Goal: Information Seeking & Learning: Learn about a topic

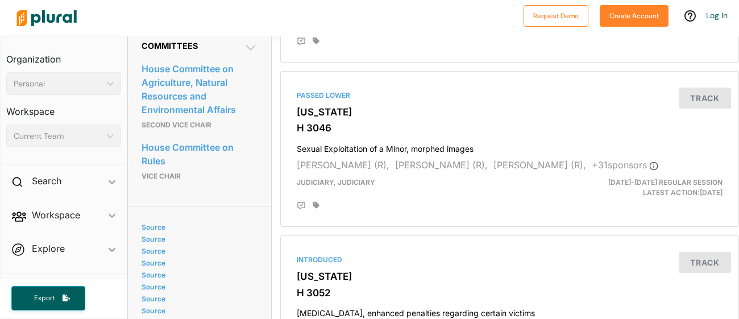
scroll to position [564, 0]
click at [253, 54] on icon at bounding box center [251, 47] width 14 height 14
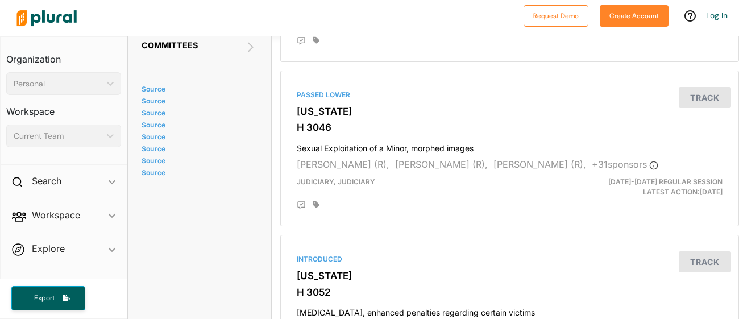
click at [253, 54] on icon at bounding box center [251, 47] width 14 height 14
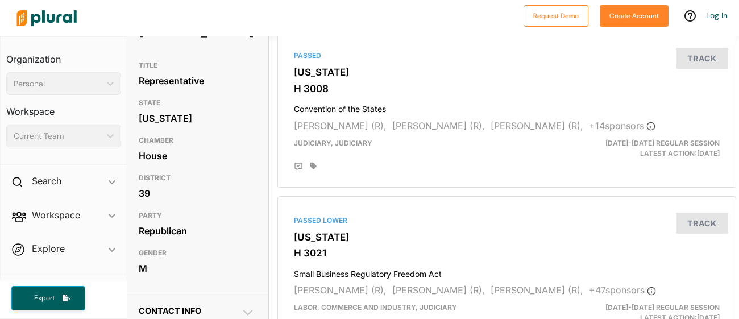
scroll to position [0, 3]
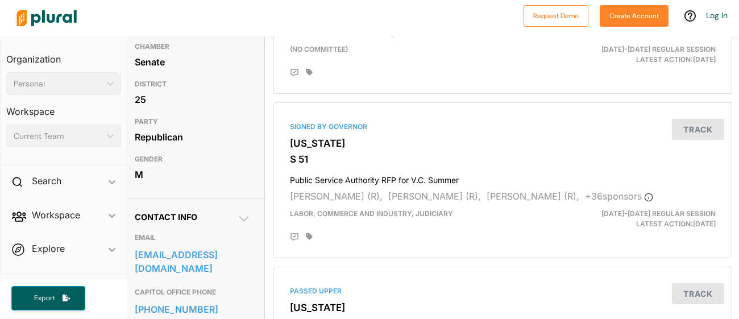
scroll to position [201, 7]
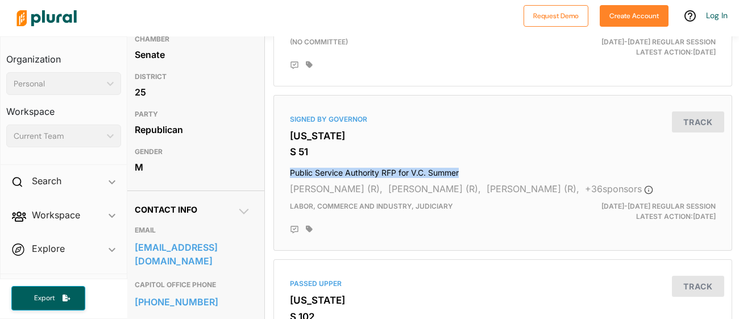
drag, startPoint x: 267, startPoint y: 175, endPoint x: 469, endPoint y: 166, distance: 202.6
copy h4 "Public Service Authority RFP for V.C. Summer"
